Goal: Check status: Check status

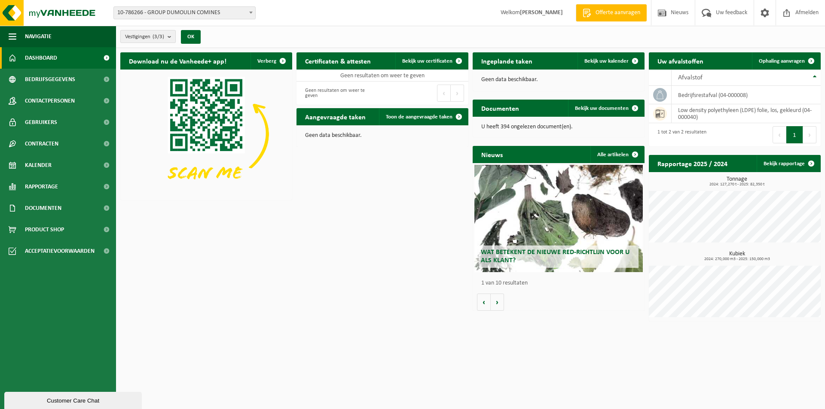
click at [172, 35] on b "submit" at bounding box center [172, 37] width 8 height 12
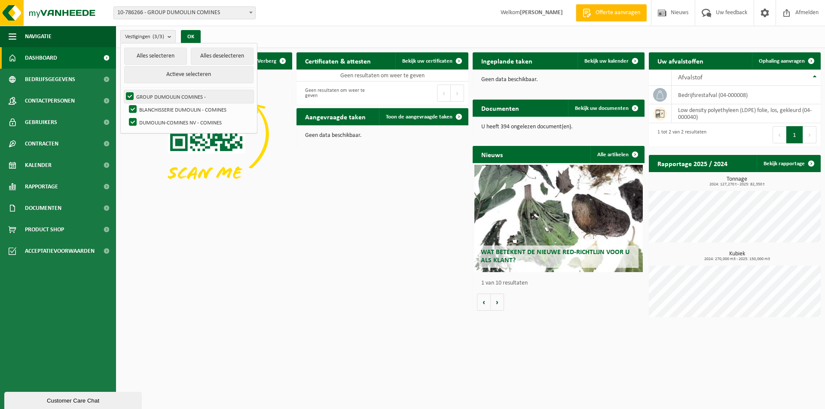
click at [171, 97] on label "GROUP DUMOULIN COMINES -" at bounding box center [188, 96] width 129 height 13
click at [123, 90] on input "GROUP DUMOULIN COMINES -" at bounding box center [122, 90] width 0 height 0
checkbox input "false"
click at [168, 109] on label "BLANCHISSERIE DUMOULIN - COMINES" at bounding box center [190, 109] width 126 height 13
click at [126, 103] on input "BLANCHISSERIE DUMOULIN - COMINES" at bounding box center [125, 103] width 0 height 0
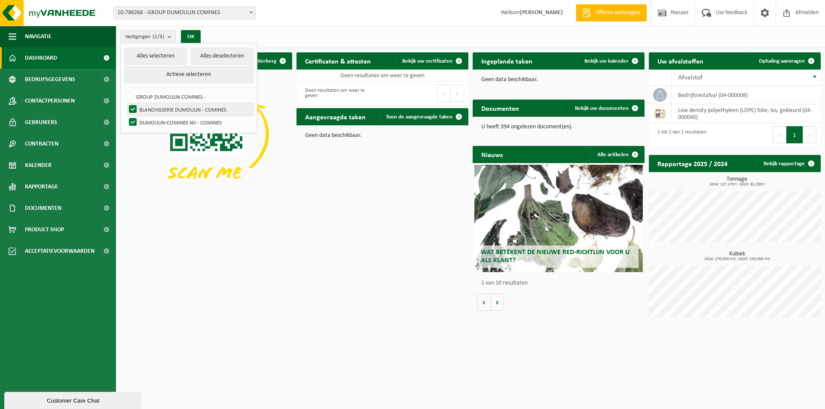
checkbox input "false"
click at [193, 34] on button "OK" at bounding box center [191, 37] width 20 height 14
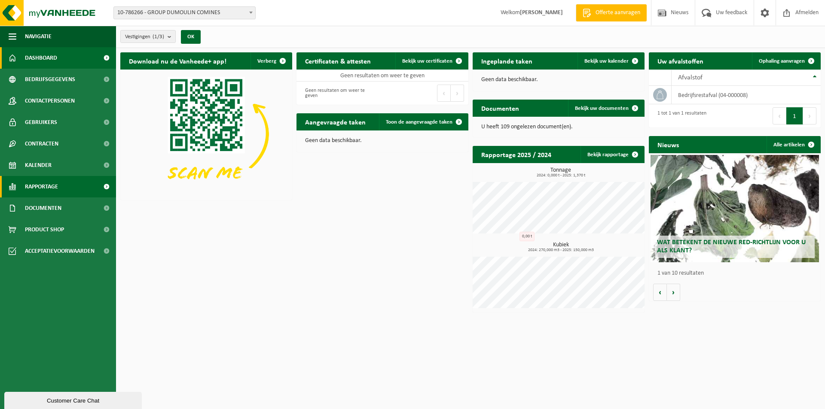
click at [34, 186] on span "Rapportage" at bounding box center [41, 186] width 33 height 21
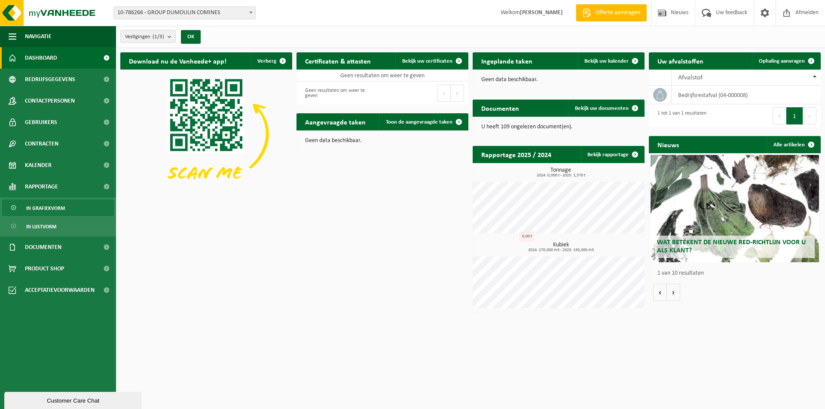
click at [38, 209] on span "In grafiekvorm" at bounding box center [45, 208] width 39 height 16
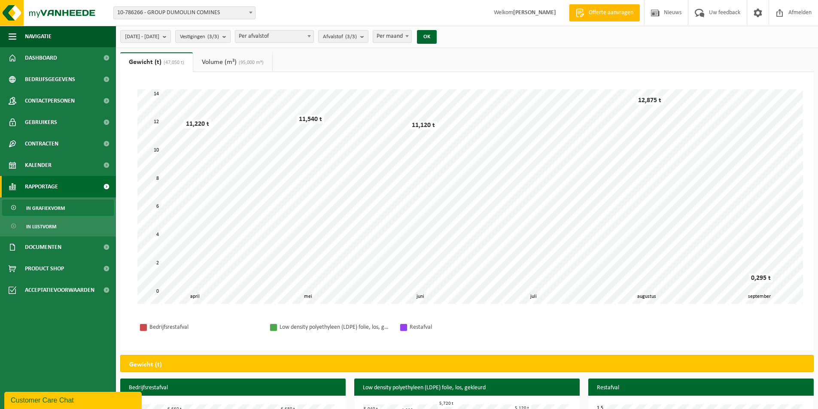
scroll to position [72, 0]
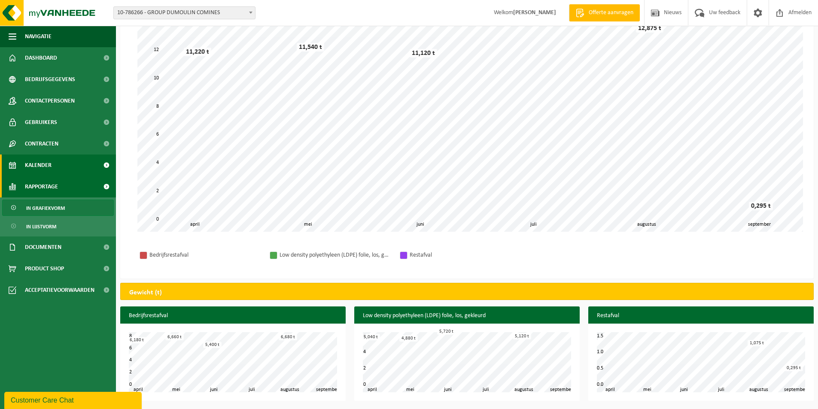
click at [35, 165] on span "Kalender" at bounding box center [38, 165] width 27 height 21
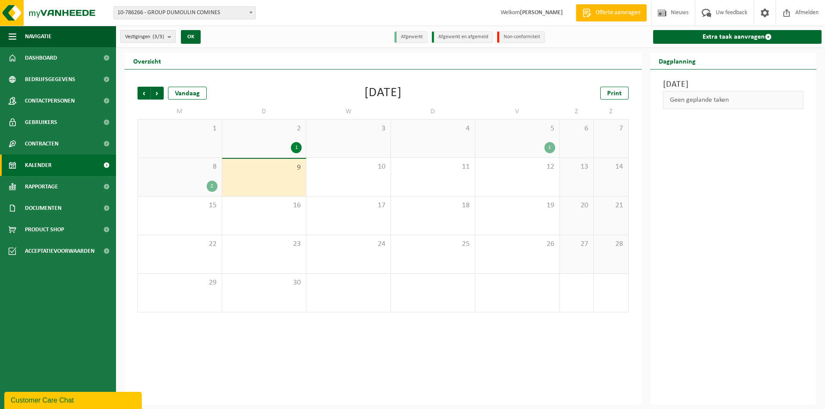
click at [192, 181] on div "2" at bounding box center [179, 186] width 75 height 11
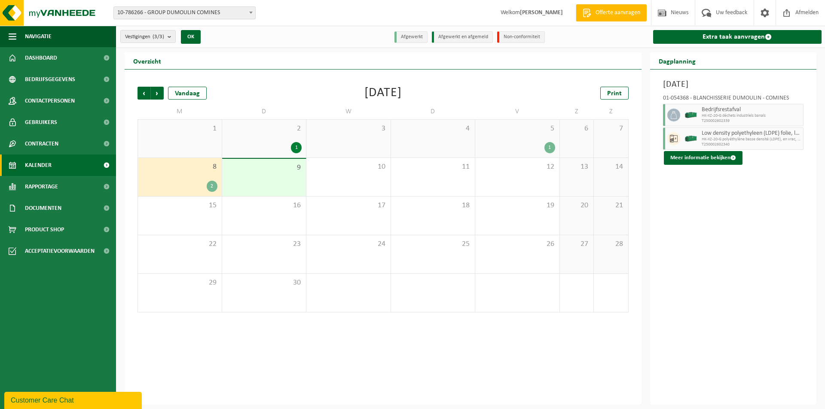
click at [259, 128] on span "2" at bounding box center [264, 128] width 76 height 9
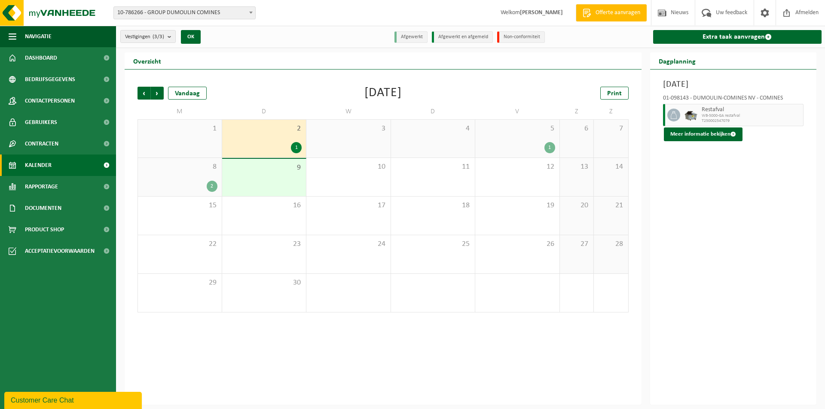
click at [529, 149] on div "1" at bounding box center [517, 147] width 76 height 11
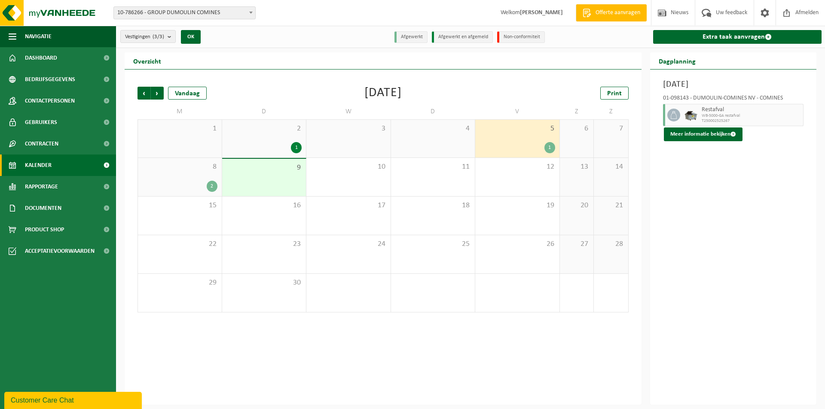
click at [212, 188] on div "2" at bounding box center [212, 186] width 11 height 11
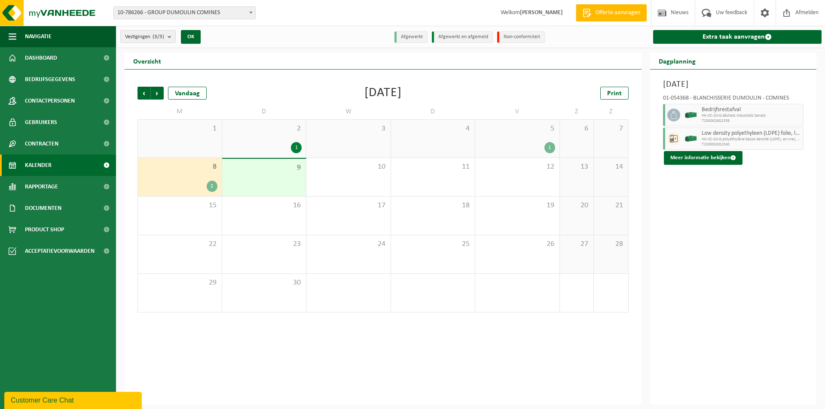
click at [517, 149] on div "1" at bounding box center [517, 147] width 76 height 11
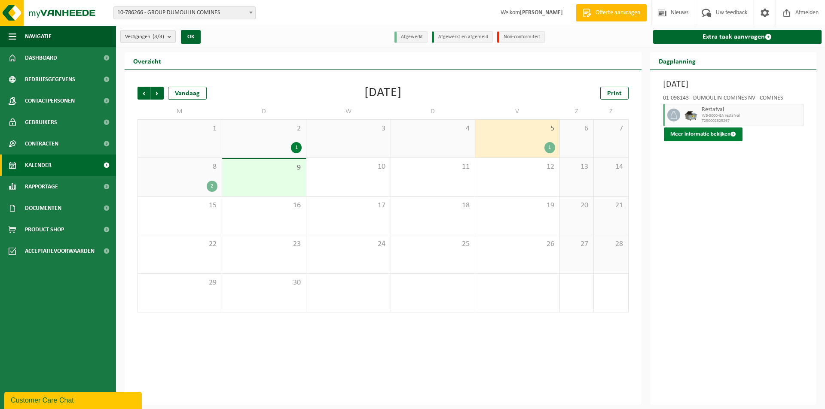
click at [696, 136] on button "Meer informatie bekijken" at bounding box center [703, 135] width 79 height 14
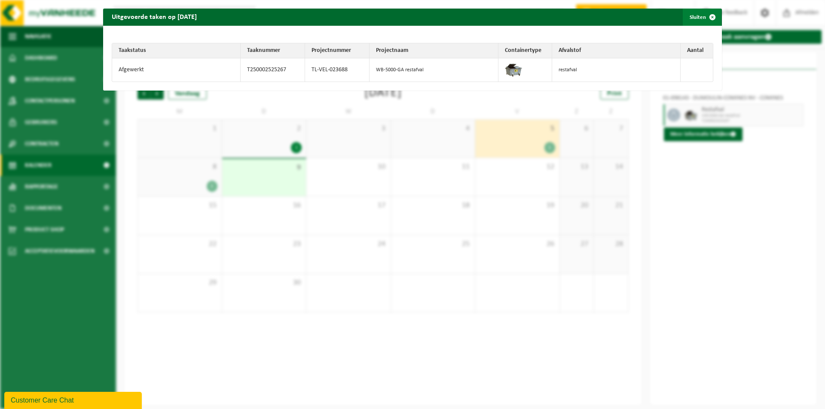
click at [706, 18] on span "button" at bounding box center [712, 17] width 17 height 17
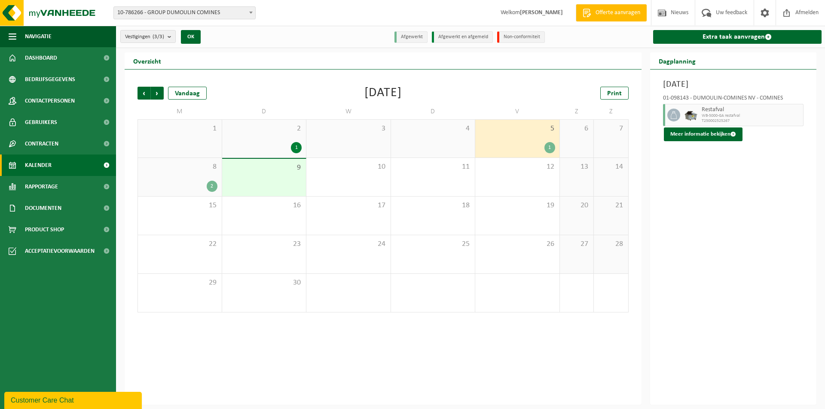
click at [208, 189] on div "2" at bounding box center [212, 186] width 11 height 11
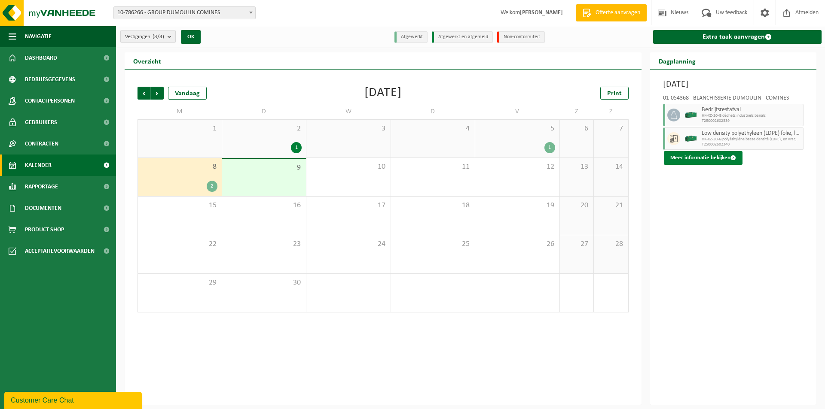
click at [716, 159] on button "Meer informatie bekijken" at bounding box center [703, 158] width 79 height 14
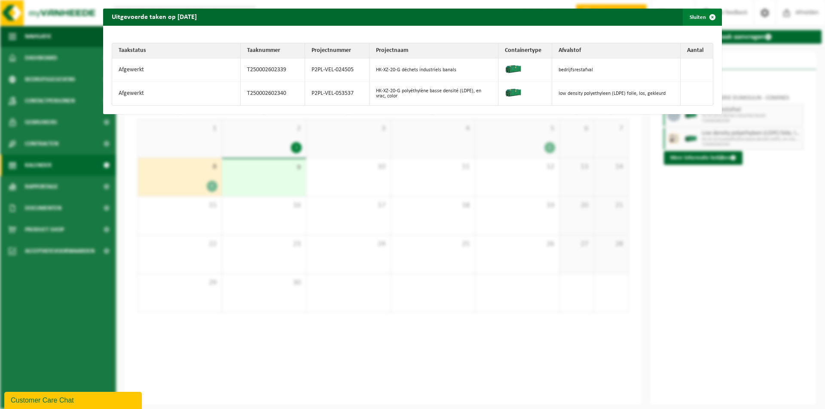
click at [705, 16] on span "button" at bounding box center [712, 17] width 17 height 17
